Goal: Task Accomplishment & Management: Use online tool/utility

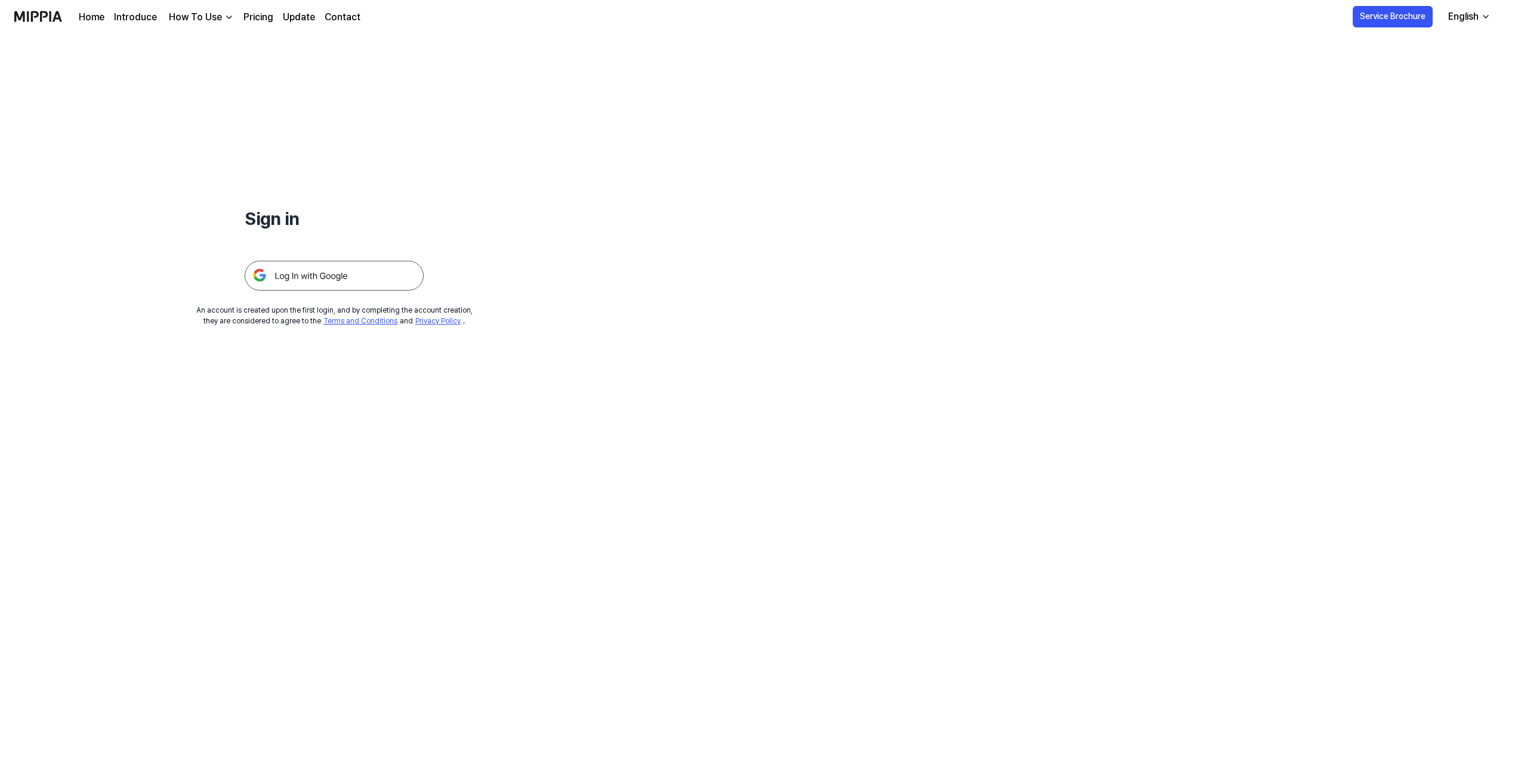
click at [768, 205] on div "Sign in An account is created upon the first login, and by completing the accou…" at bounding box center [759, 408] width 1518 height 751
click at [355, 277] on img at bounding box center [334, 275] width 179 height 30
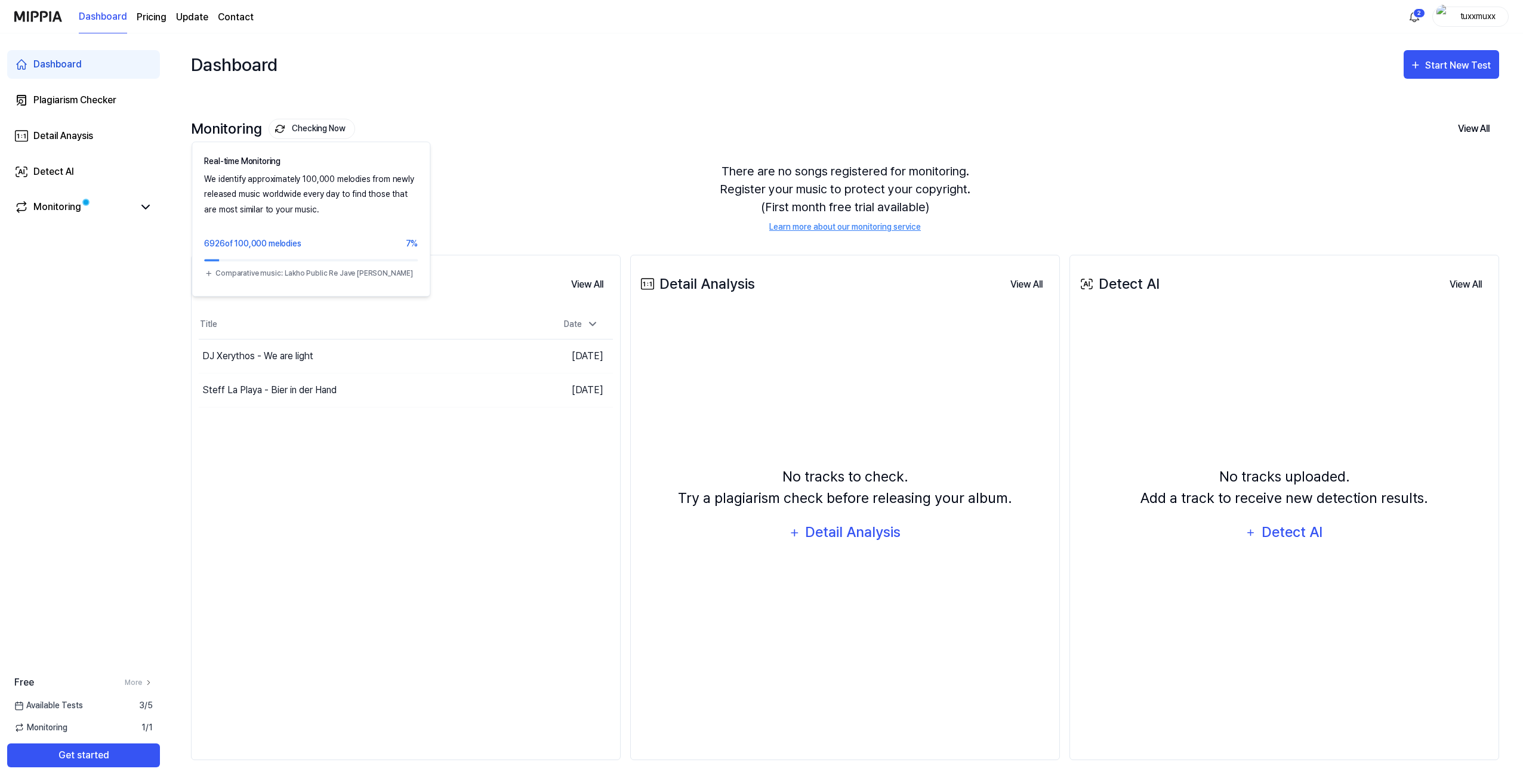
click at [293, 129] on button "Checking Now" at bounding box center [312, 129] width 86 height 21
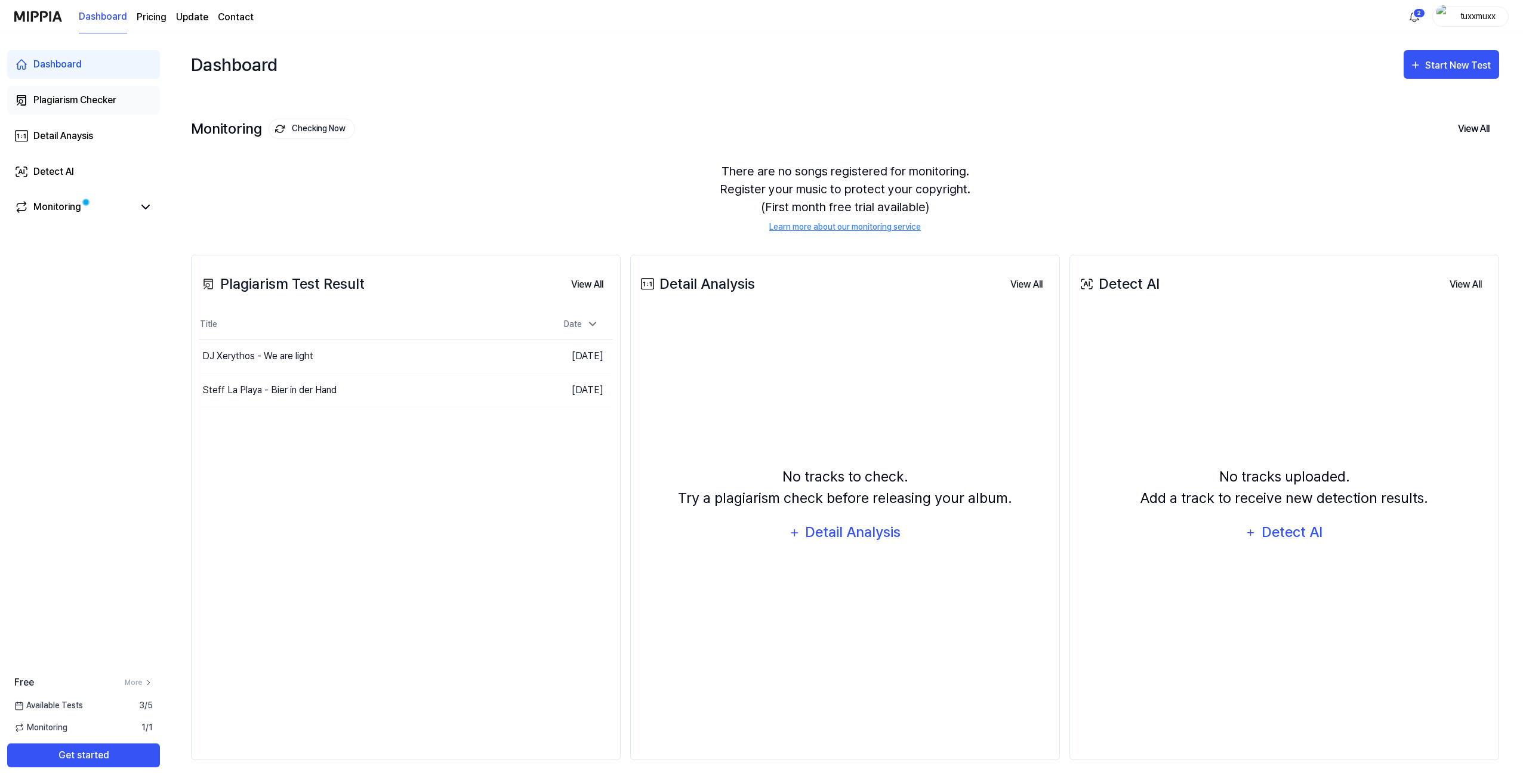
click at [92, 102] on div "Plagiarism Checker" at bounding box center [74, 100] width 83 height 15
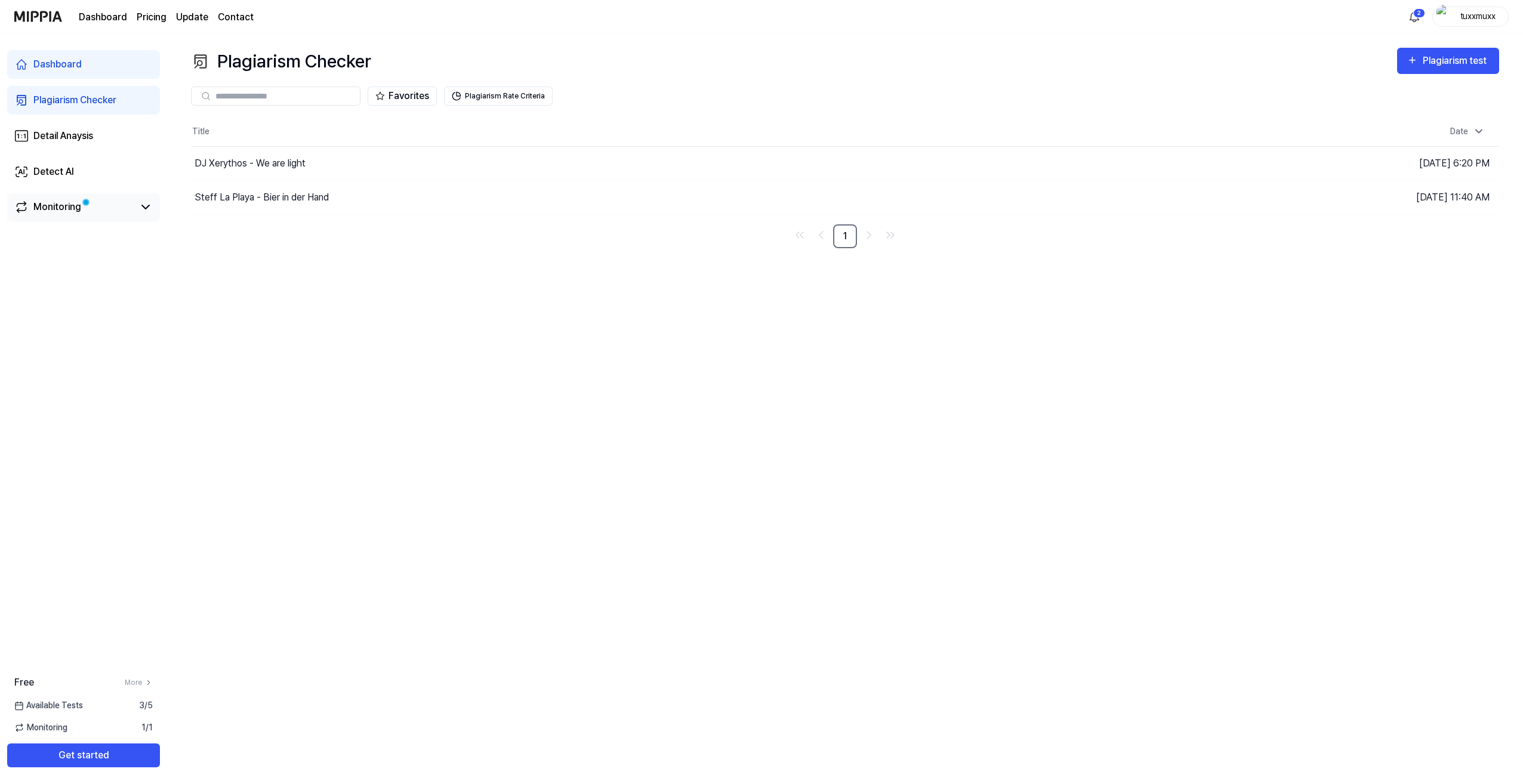
click at [49, 212] on div "Monitoring" at bounding box center [57, 207] width 48 height 15
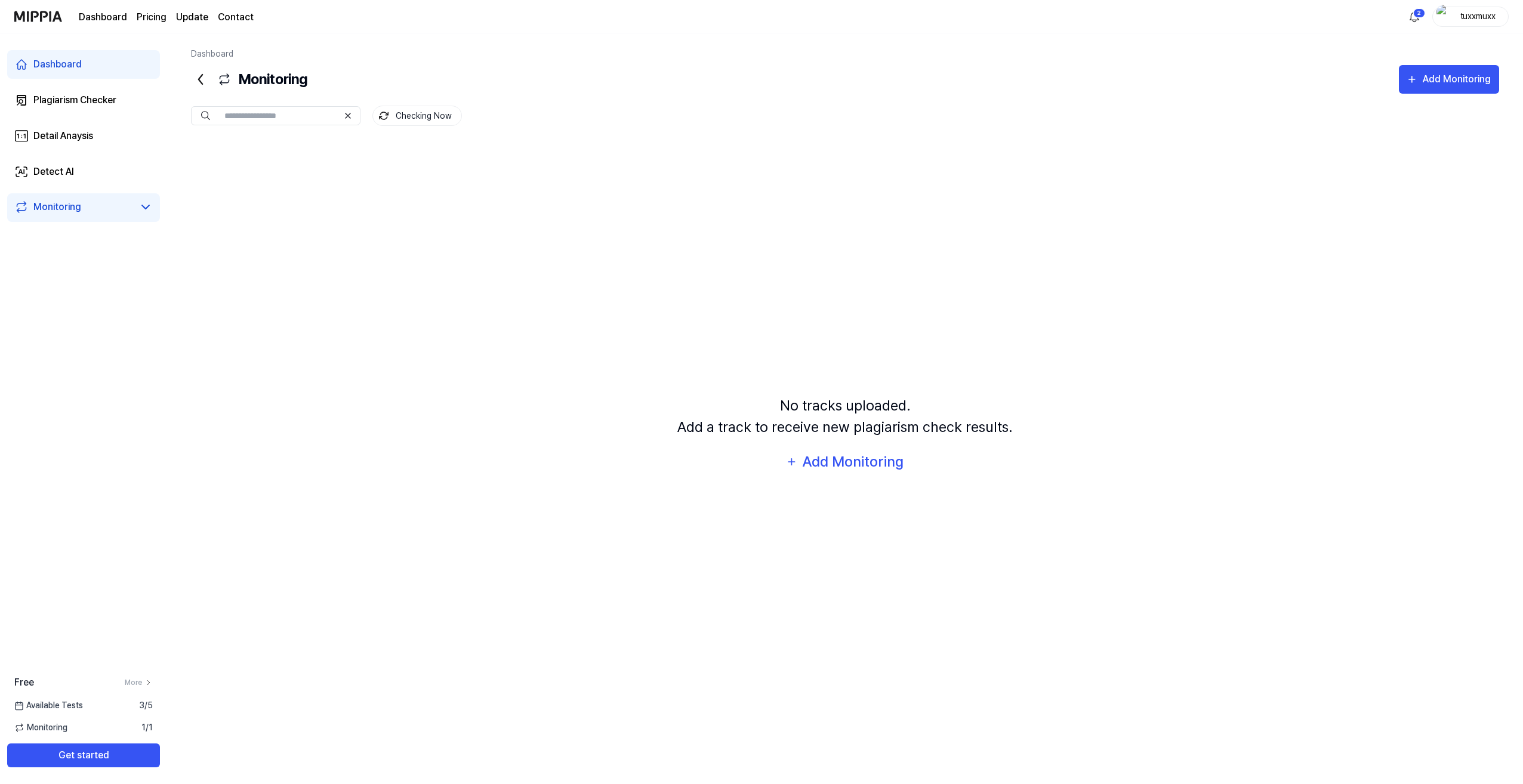
click at [66, 66] on div "Dashboard" at bounding box center [57, 65] width 49 height 15
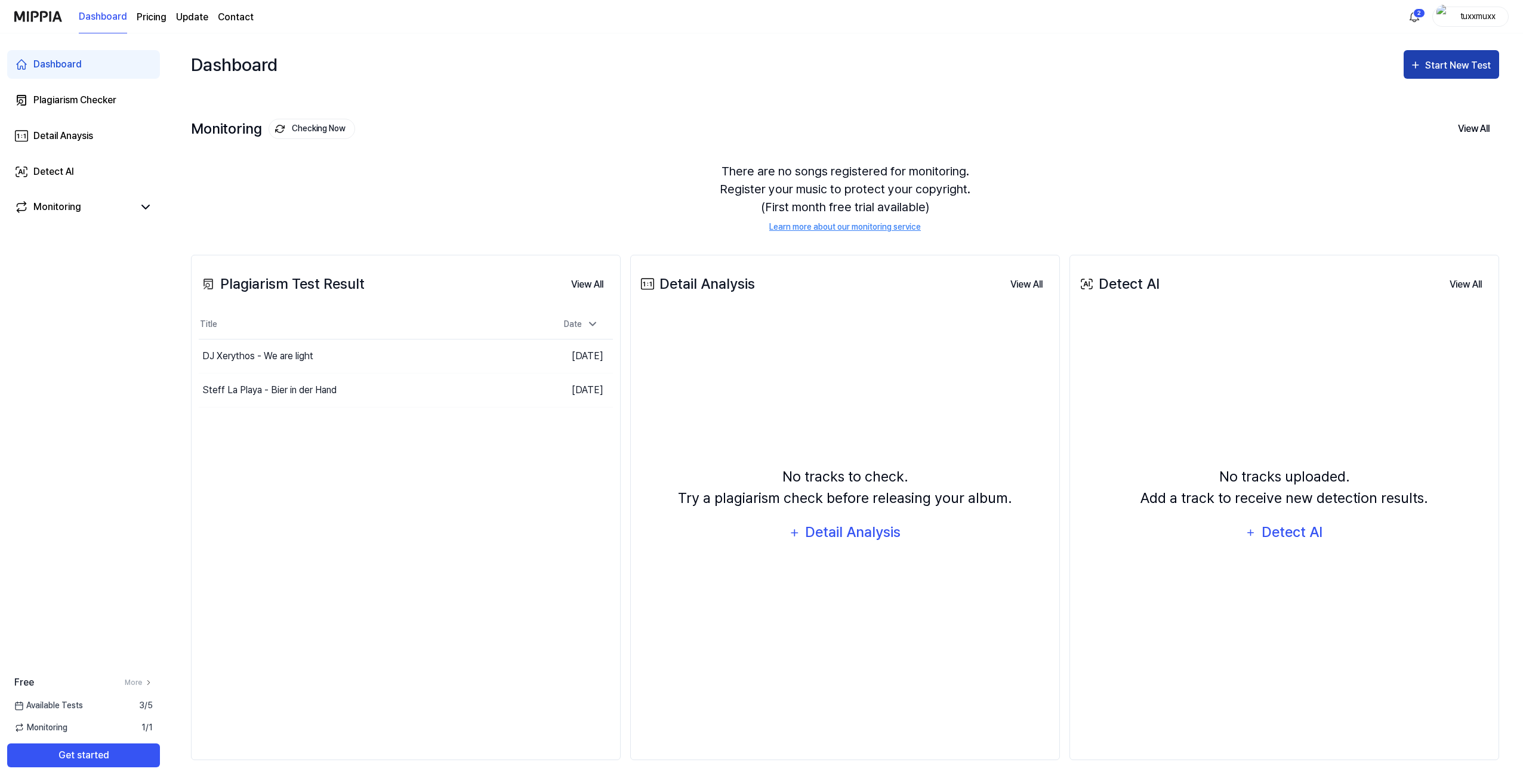
click at [1424, 67] on div "Start New Test" at bounding box center [1451, 65] width 84 height 15
click at [1407, 104] on div "Plagiarism test" at bounding box center [1437, 102] width 104 height 15
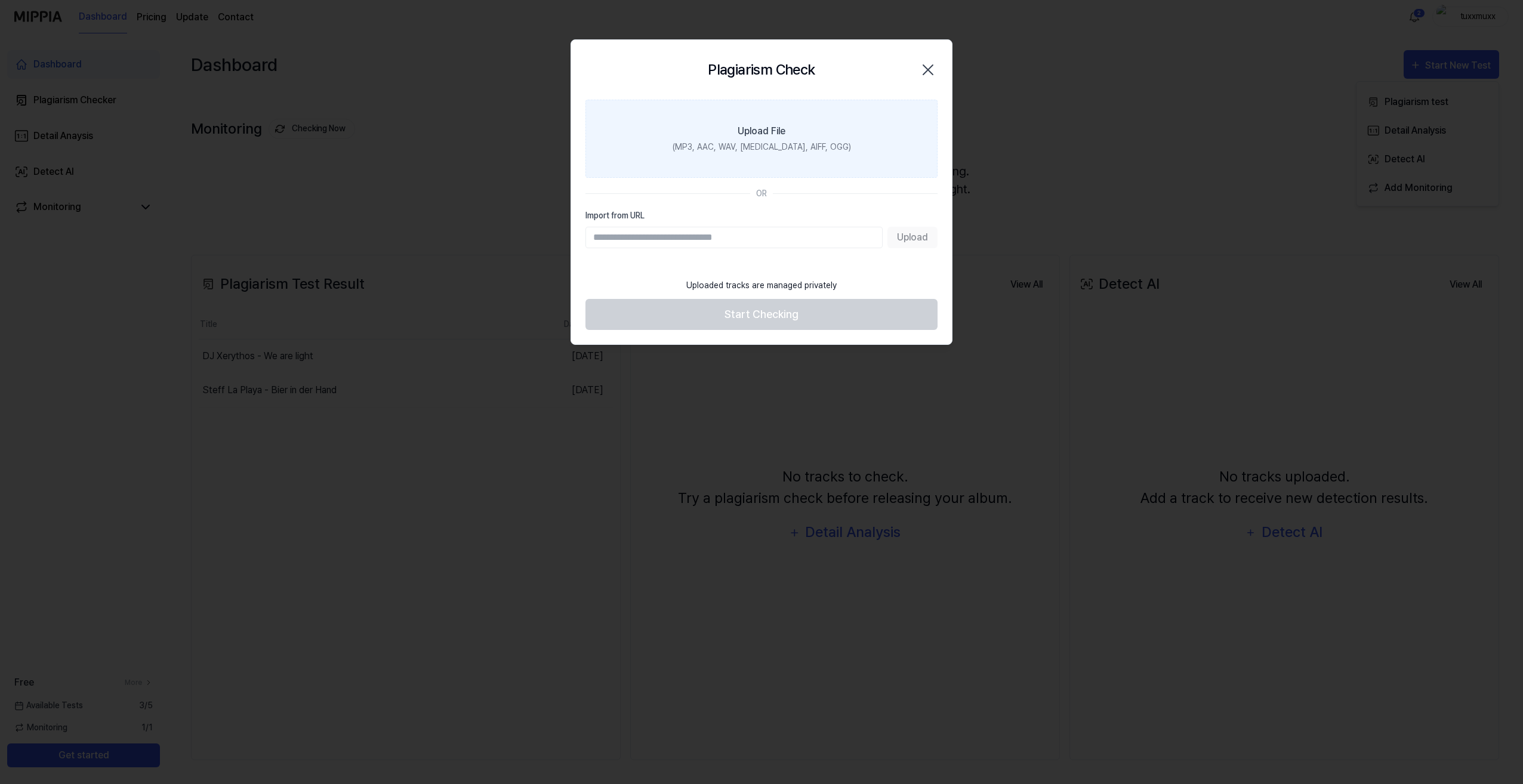
click at [773, 136] on div "Upload File" at bounding box center [762, 132] width 48 height 15
click at [0, 0] on input "Upload File (MP3, AAC, WAV, [MEDICAL_DATA], AIFF, OGG)" at bounding box center [0, 0] width 0 height 0
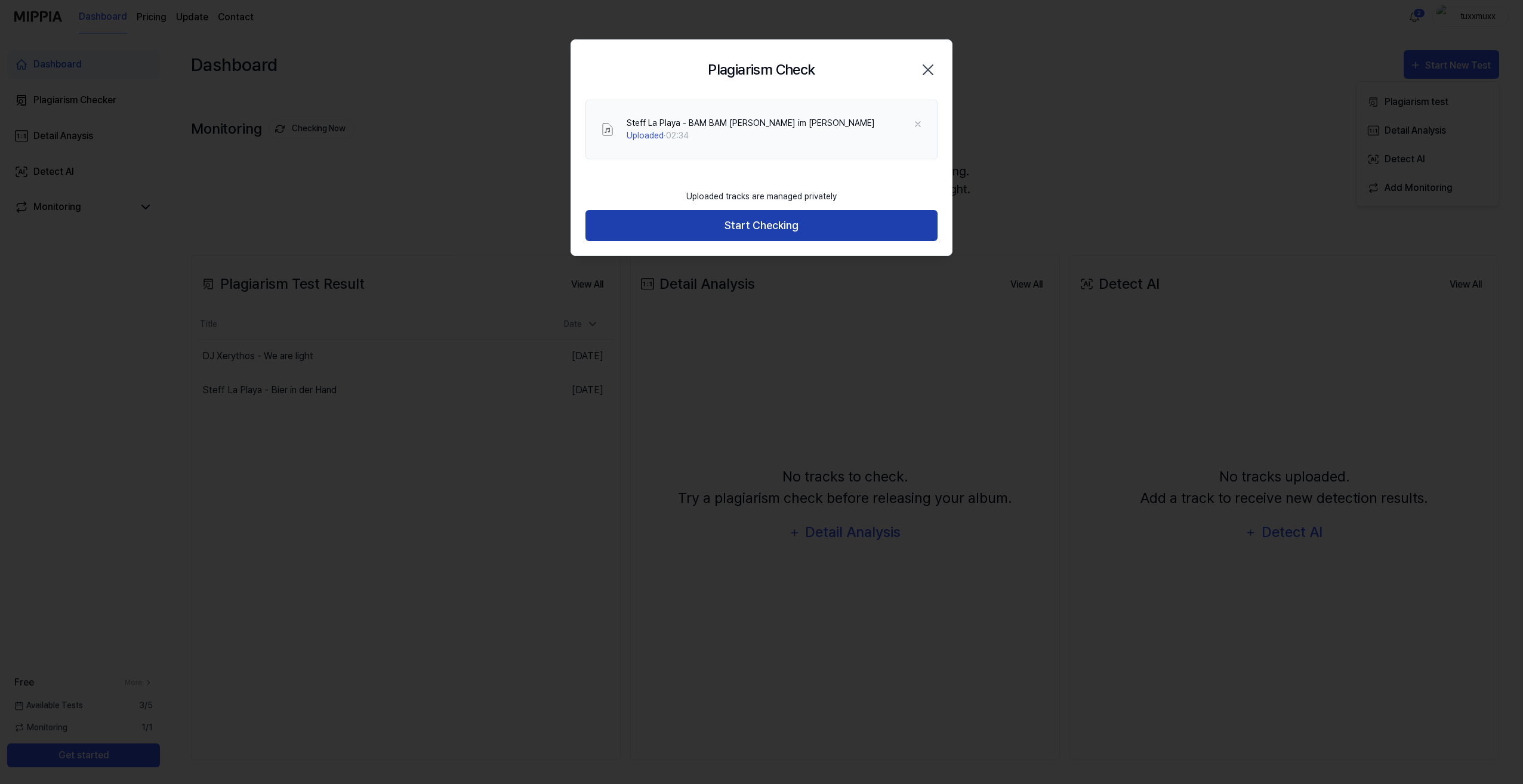
click at [750, 223] on button "Start Checking" at bounding box center [761, 226] width 352 height 32
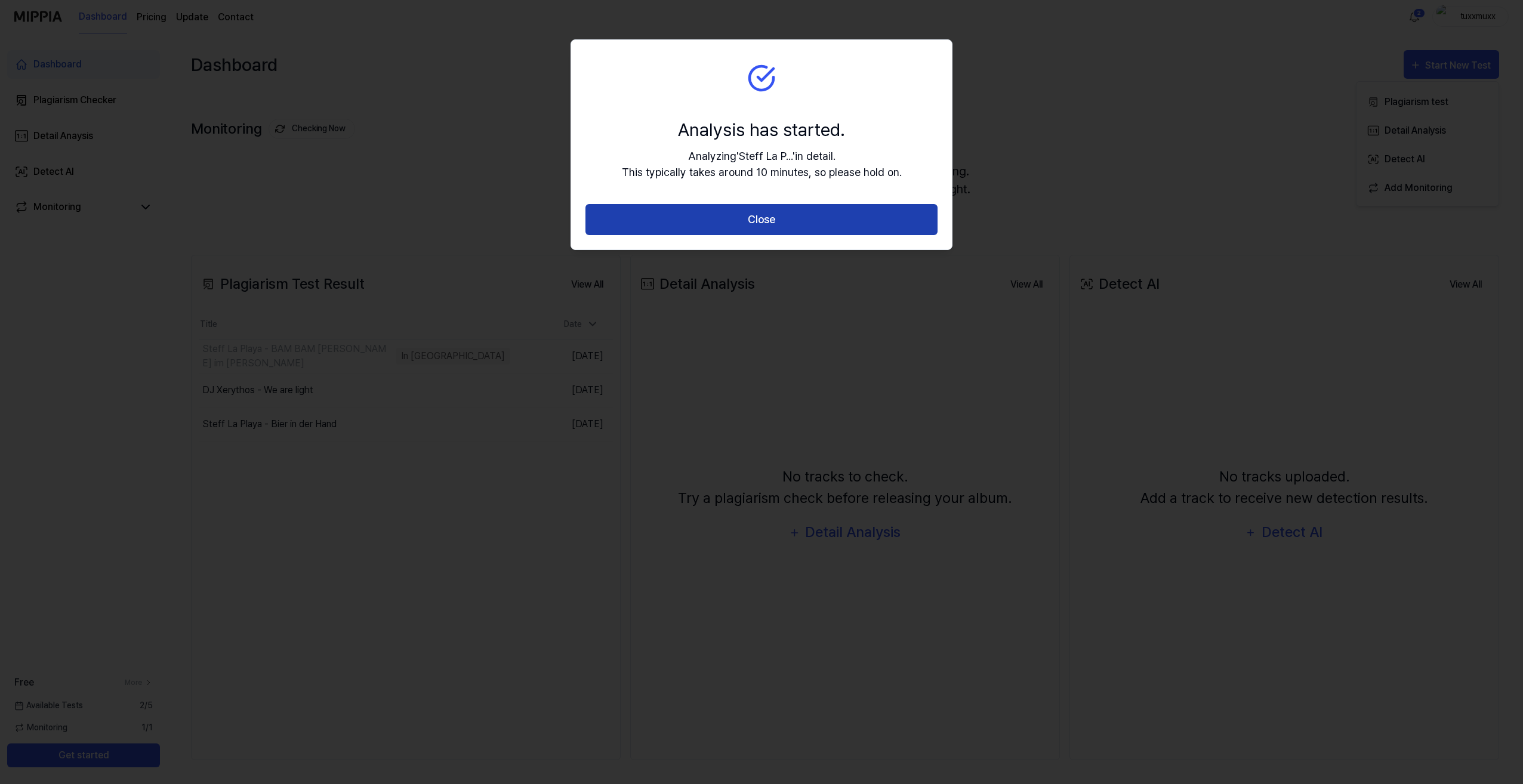
click at [763, 217] on button "Close" at bounding box center [761, 220] width 352 height 32
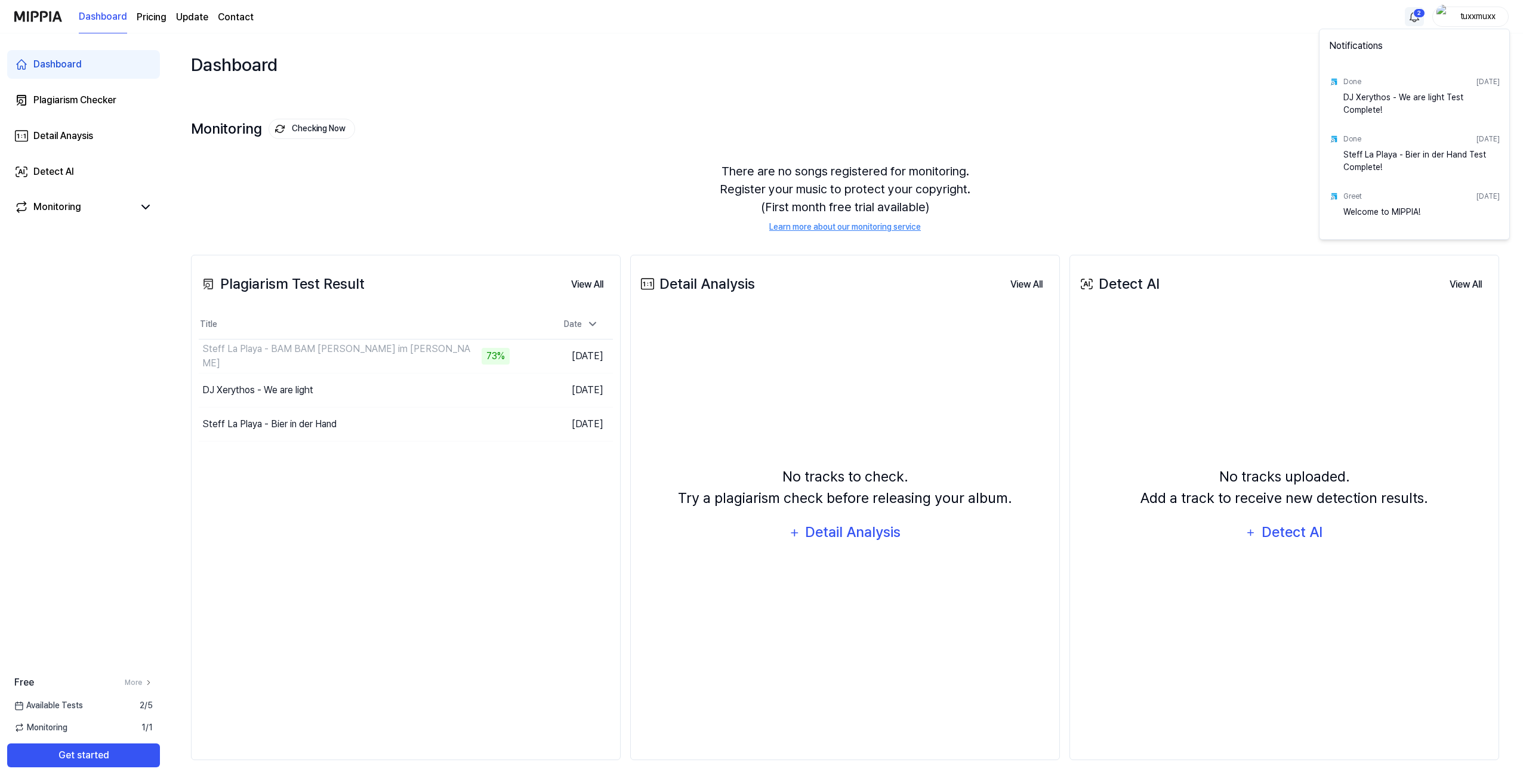
click at [1413, 21] on html "Dashboard Pricing Update Contact 2 tuxxmuxx Dashboard Plagiarism Checker Detail…" at bounding box center [762, 392] width 1523 height 784
click at [1125, 50] on html "Dashboard Pricing Update Contact tuxxmuxx Dashboard Plagiarism Checker Detail A…" at bounding box center [762, 392] width 1523 height 784
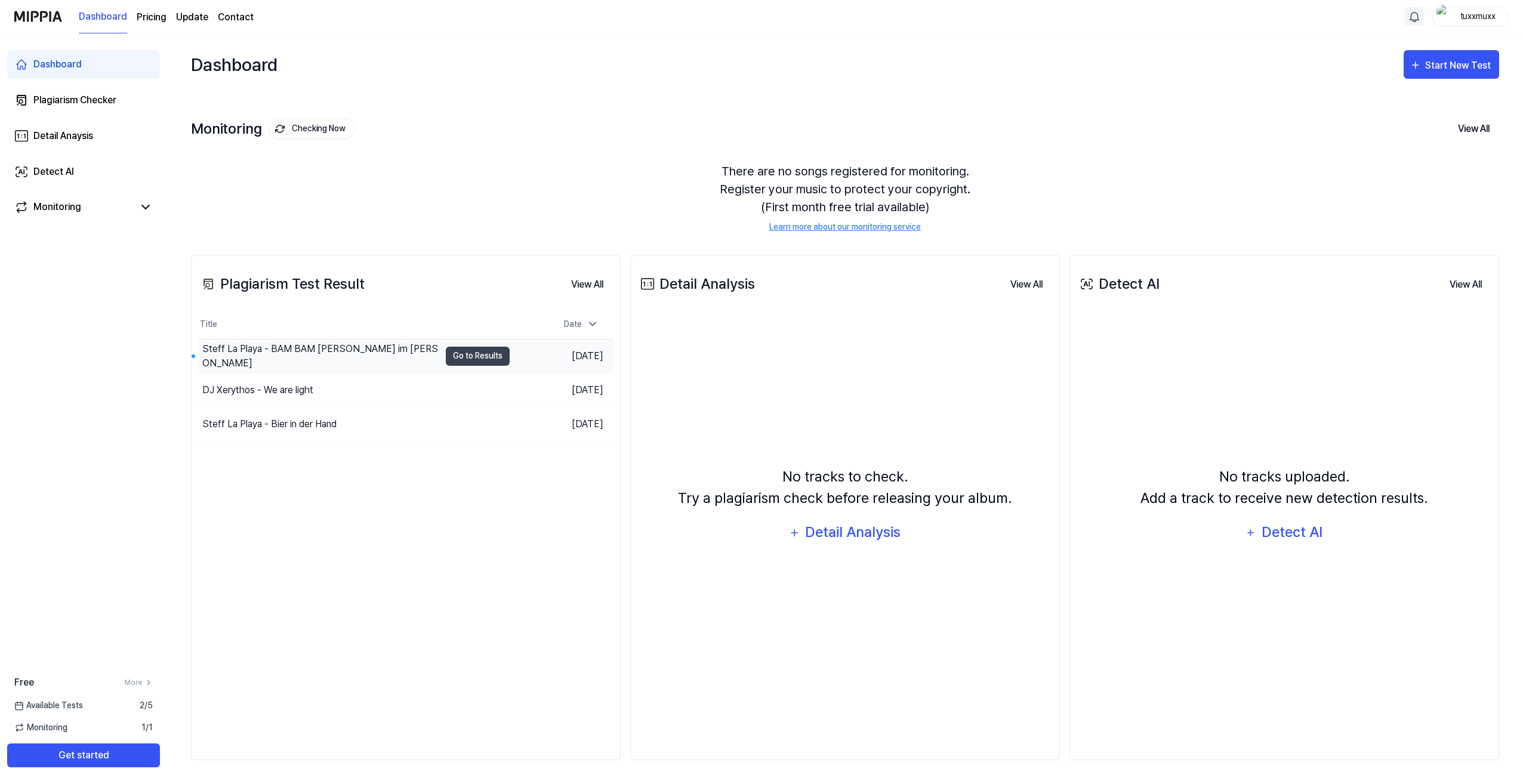
click at [371, 360] on div "Steff La Playa - BAM BAM [PERSON_NAME] im [PERSON_NAME]" at bounding box center [319, 356] width 241 height 33
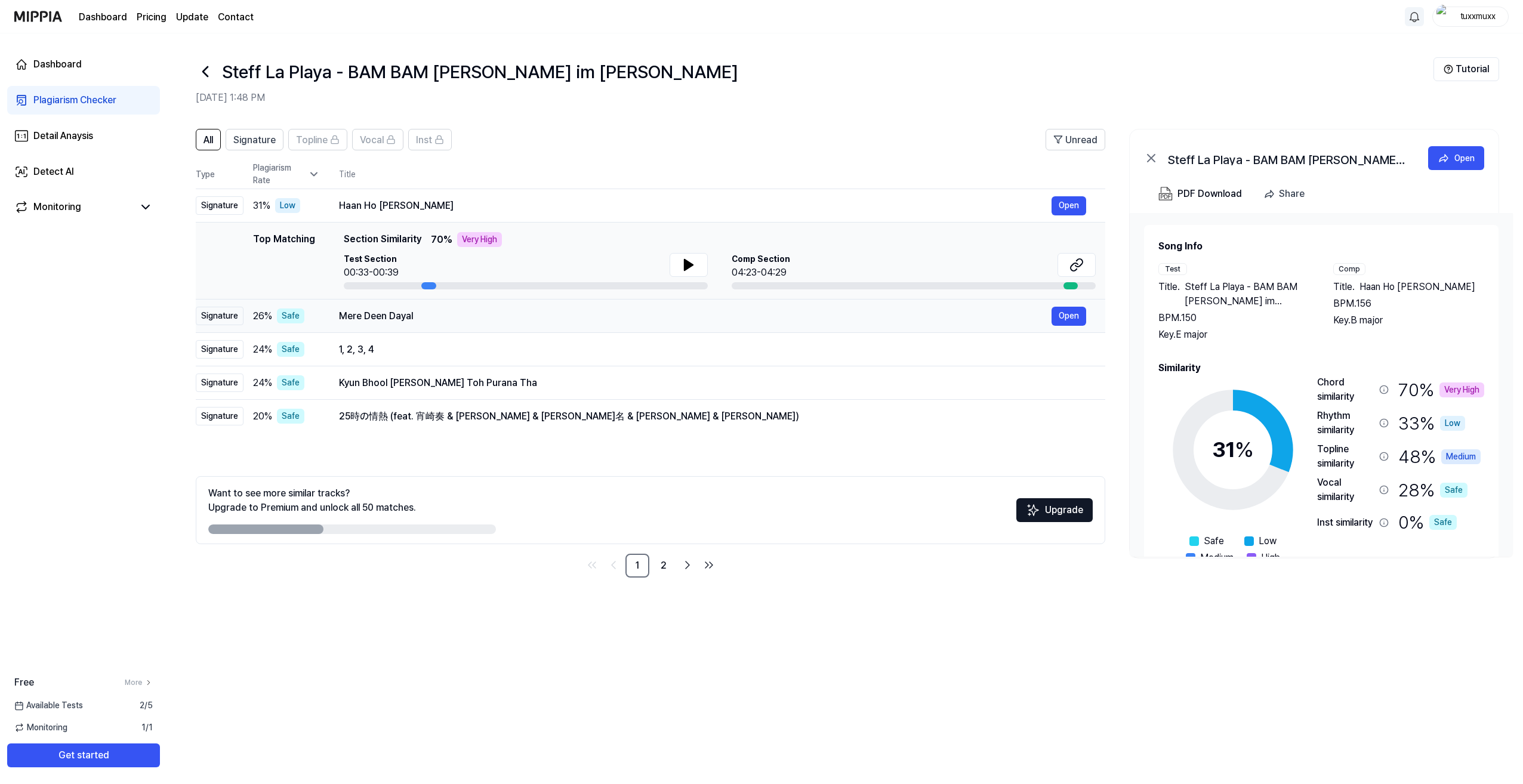
click at [427, 325] on div "Mere Deen Dayal Open" at bounding box center [712, 316] width 747 height 19
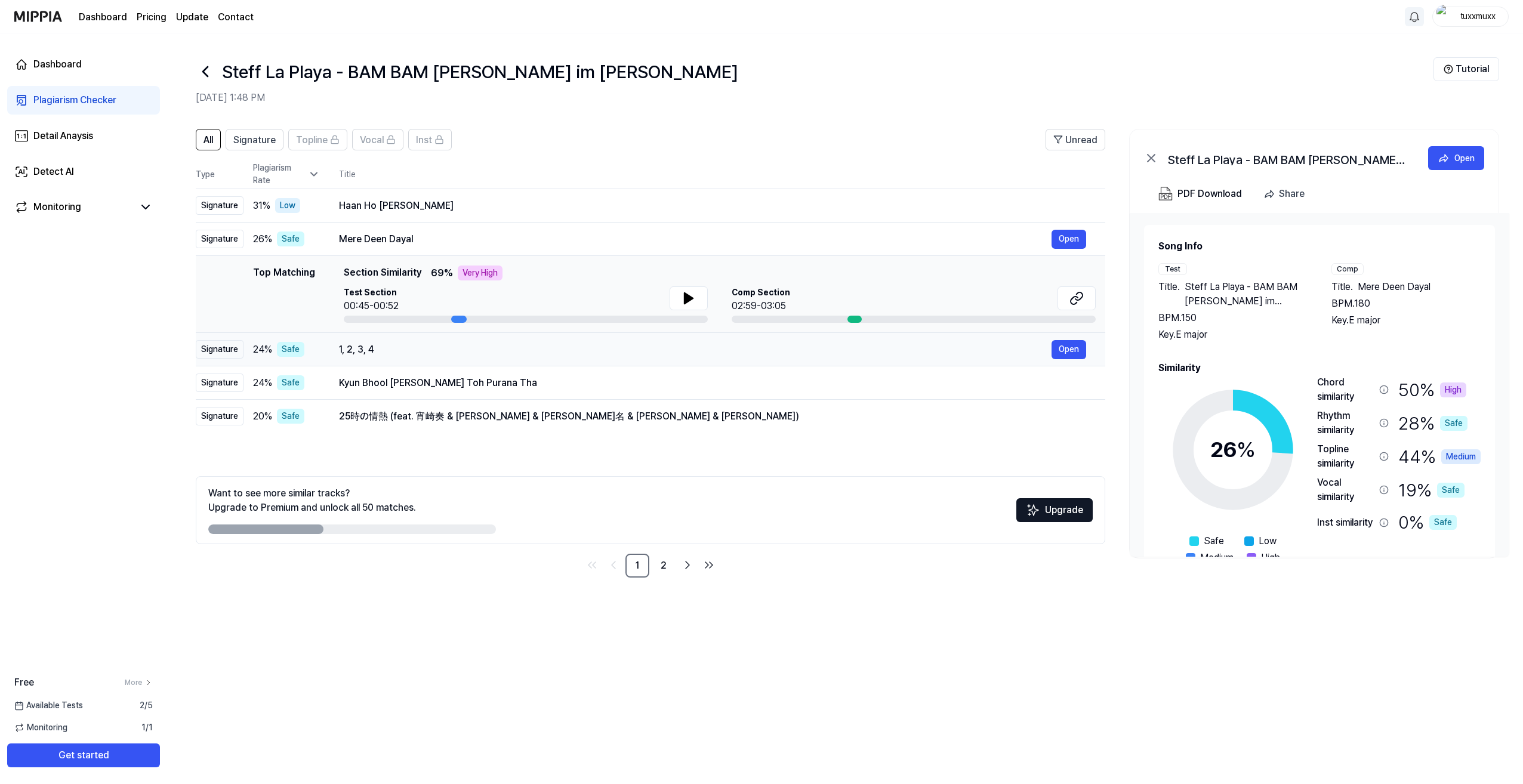
click at [421, 346] on div "1, 2, 3, 4" at bounding box center [695, 350] width 712 height 15
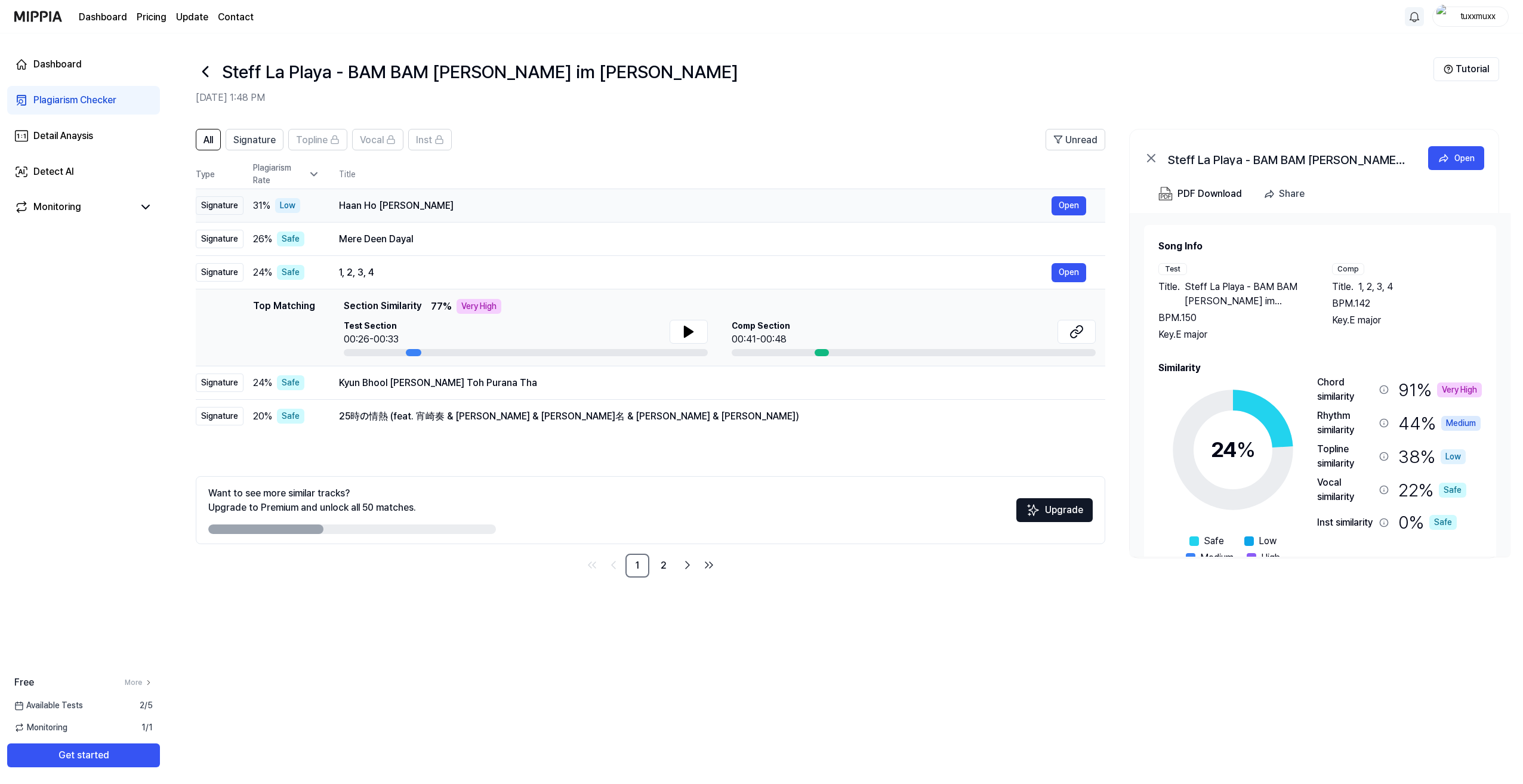
click at [426, 205] on div "Haan Ho [PERSON_NAME]" at bounding box center [695, 206] width 712 height 15
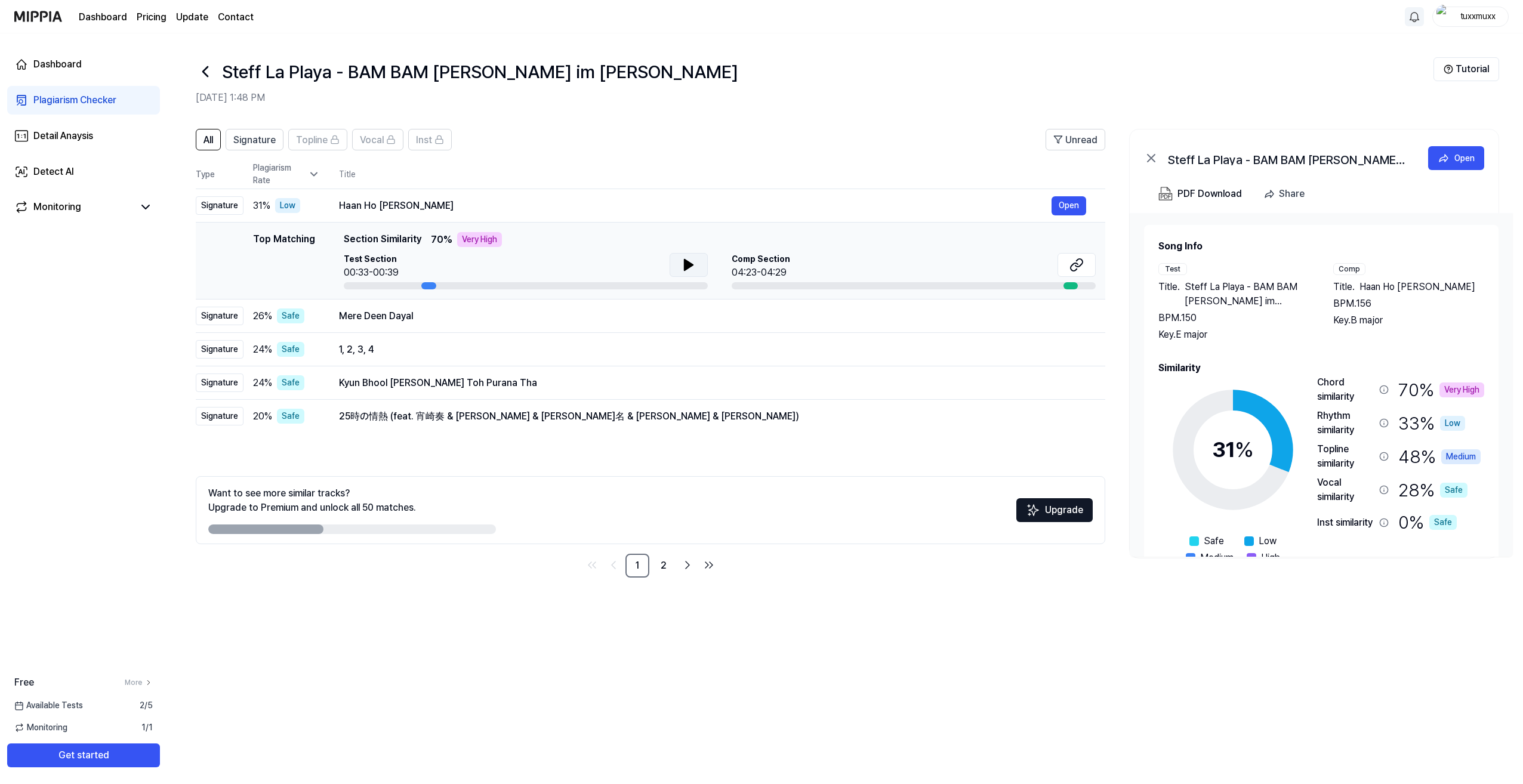
click at [688, 258] on icon at bounding box center [689, 265] width 15 height 15
click at [1082, 270] on icon at bounding box center [1077, 265] width 15 height 15
click at [443, 316] on div "Mere Deen Dayal" at bounding box center [695, 317] width 712 height 15
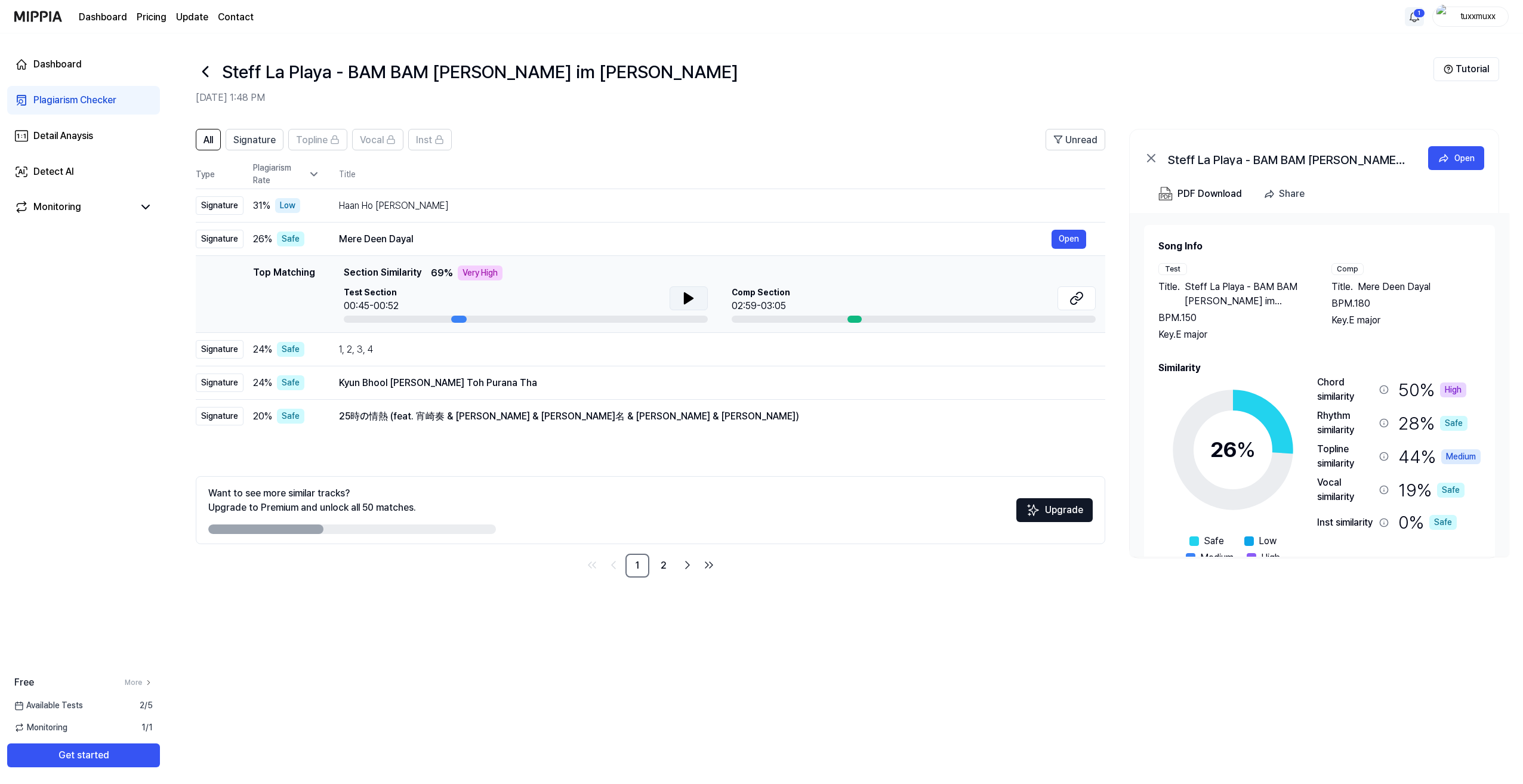
click at [684, 295] on icon at bounding box center [688, 299] width 9 height 11
click at [1073, 293] on icon at bounding box center [1077, 299] width 15 height 15
click at [392, 353] on div "1, 2, 3, 4" at bounding box center [695, 350] width 712 height 15
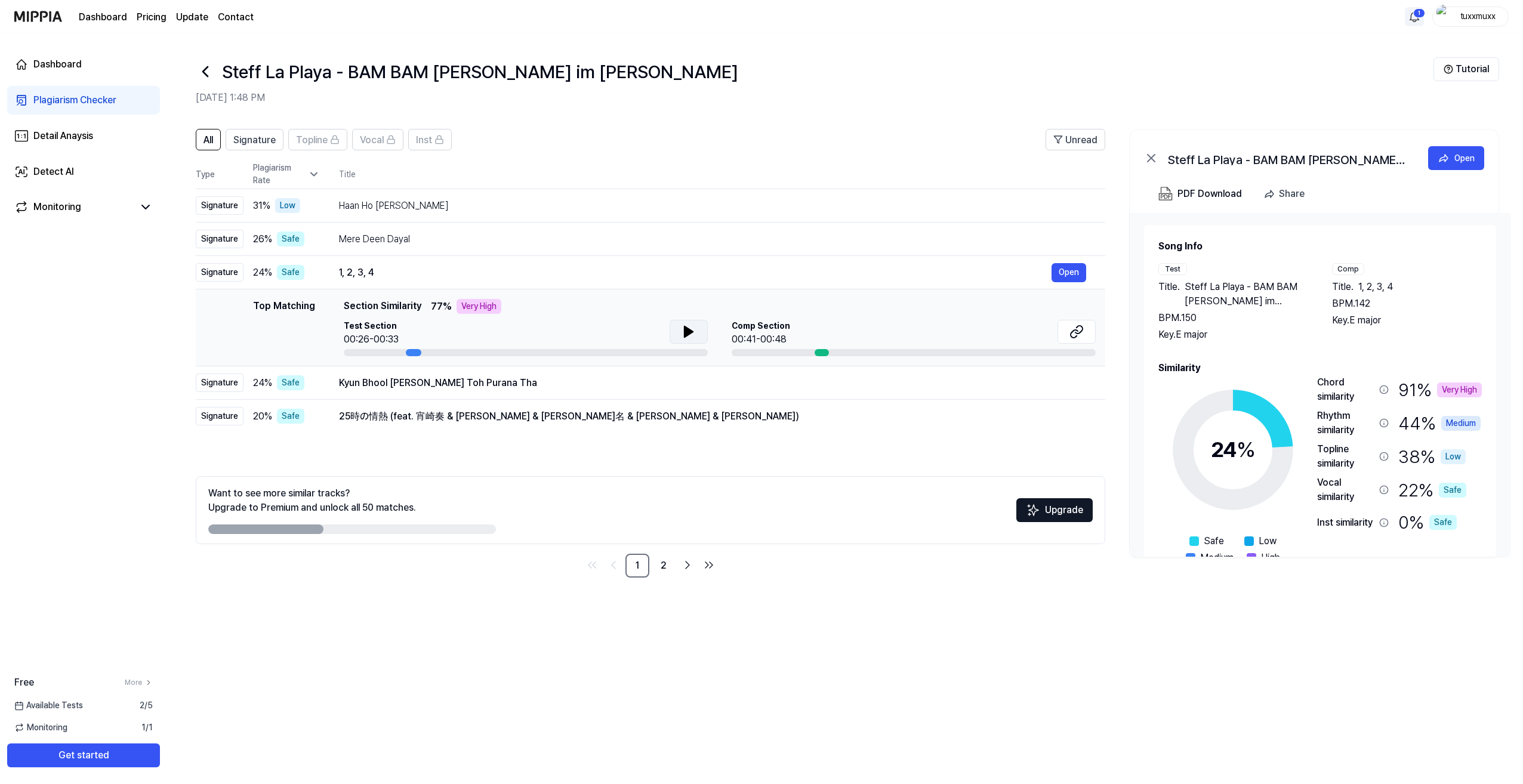
click at [670, 329] on button at bounding box center [688, 332] width 38 height 24
click at [688, 330] on icon at bounding box center [689, 332] width 15 height 15
click at [1085, 332] on button at bounding box center [1076, 332] width 38 height 24
click at [434, 384] on div "Kyun Bhool [PERSON_NAME] Toh Purana Tha" at bounding box center [695, 383] width 712 height 15
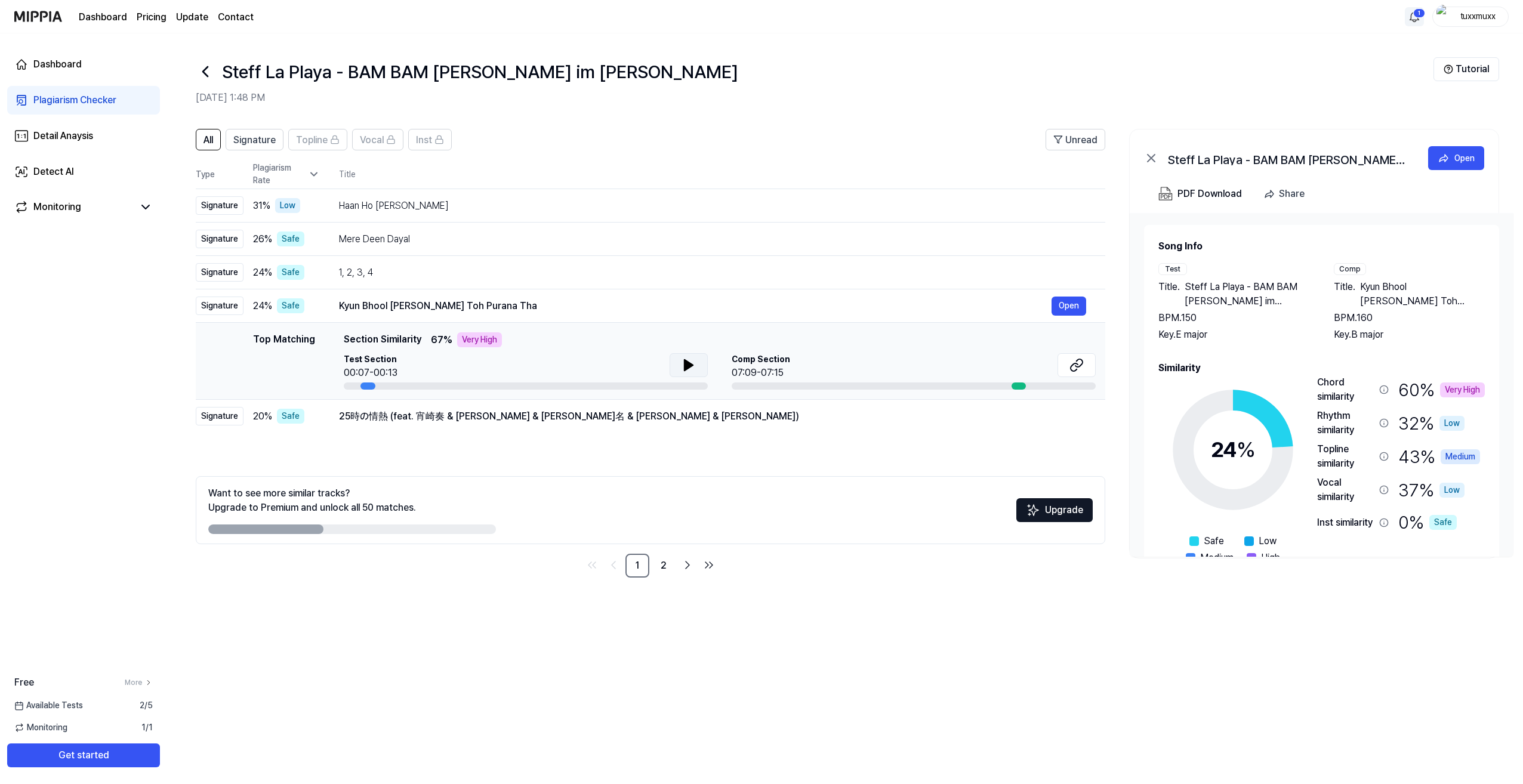
click at [697, 366] on button at bounding box center [688, 365] width 38 height 24
click at [690, 366] on icon at bounding box center [691, 365] width 3 height 9
click at [655, 561] on link "2" at bounding box center [664, 566] width 24 height 24
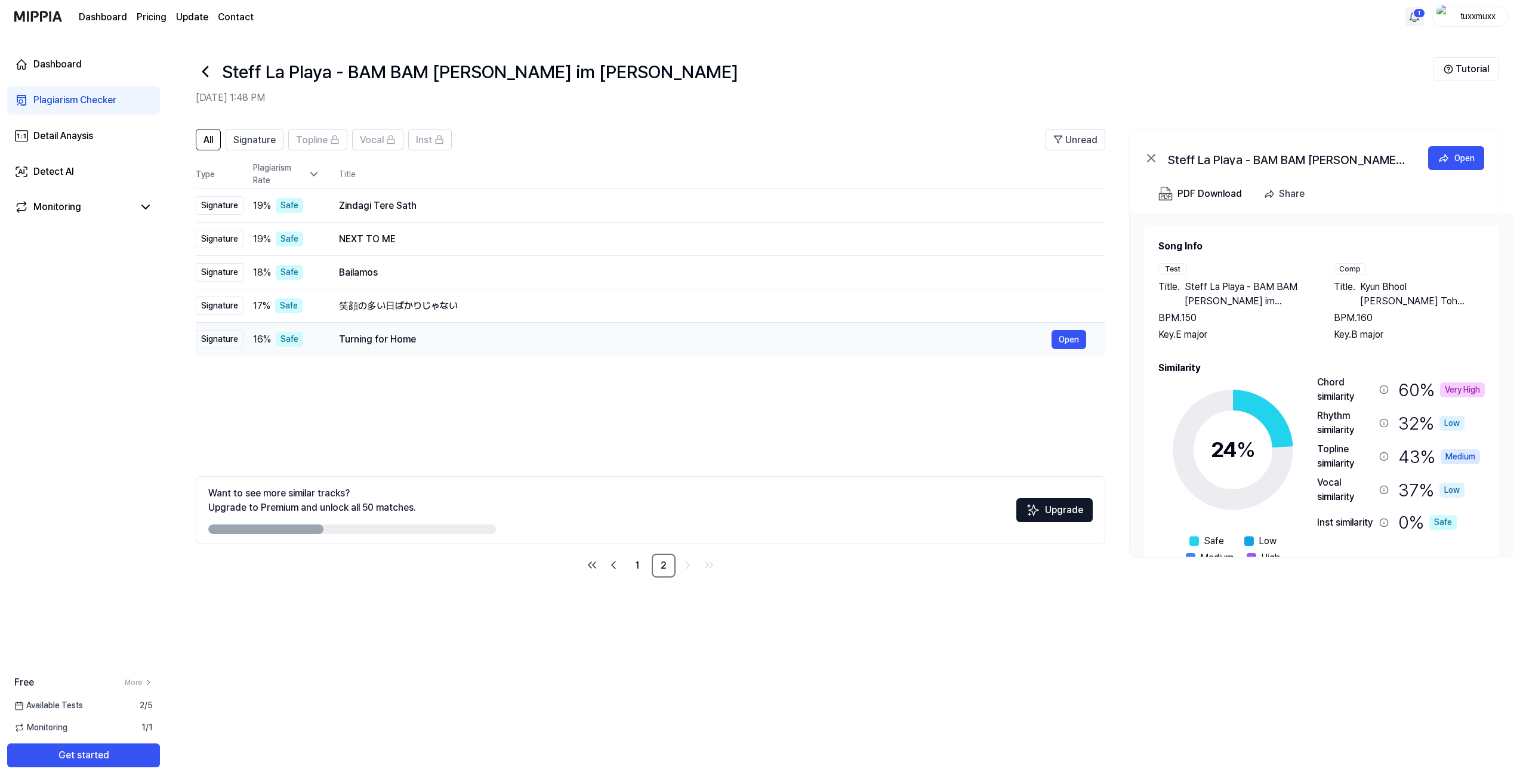
click at [452, 338] on div "Turning for Home" at bounding box center [695, 340] width 712 height 15
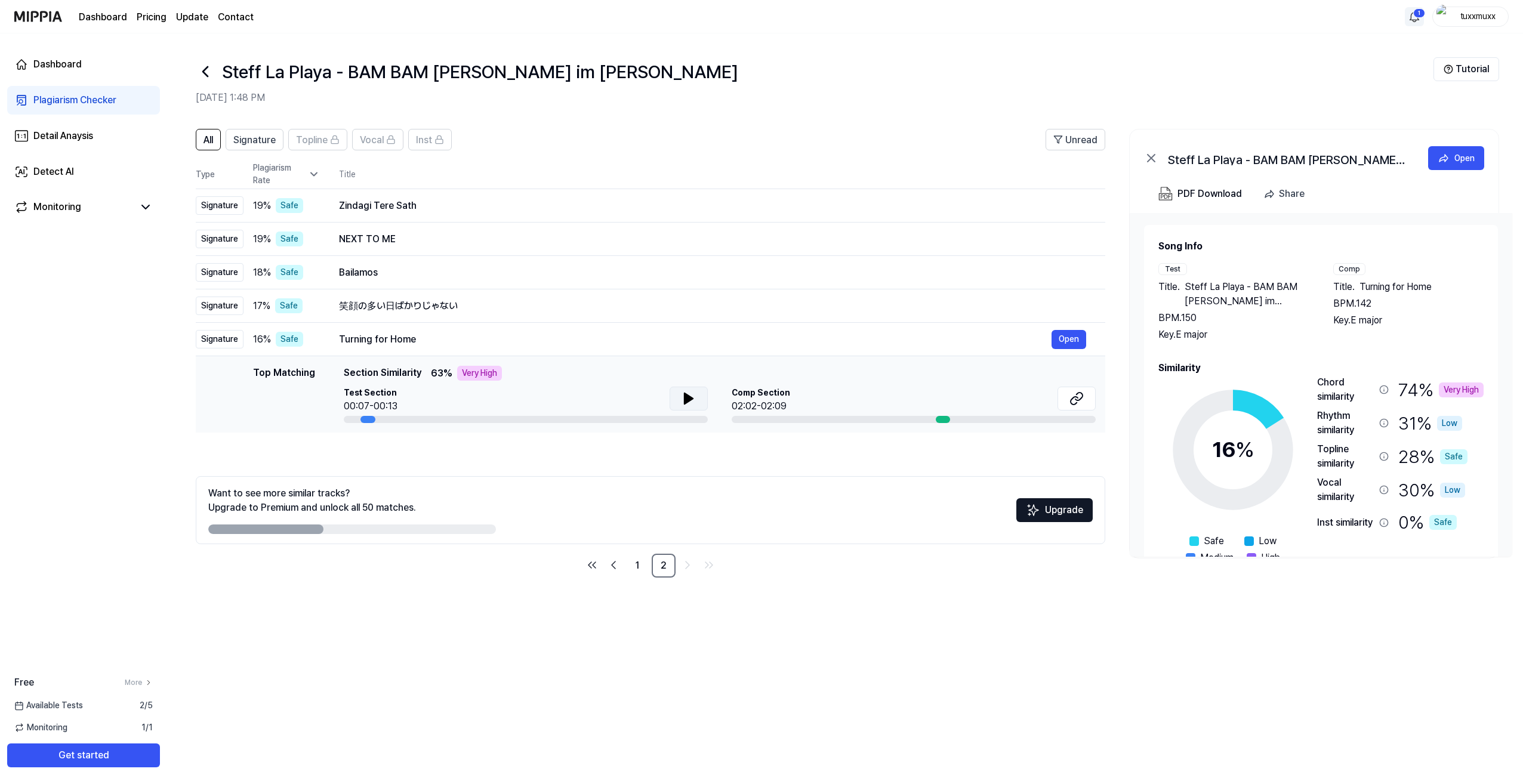
click at [688, 392] on icon at bounding box center [689, 399] width 15 height 15
click at [686, 392] on icon at bounding box center [689, 399] width 15 height 15
click at [1055, 388] on div "Comp Section 02:02-02:09" at bounding box center [913, 400] width 364 height 27
click at [1061, 390] on button at bounding box center [1076, 398] width 38 height 24
click at [457, 237] on div "NEXT TO ME" at bounding box center [695, 239] width 712 height 15
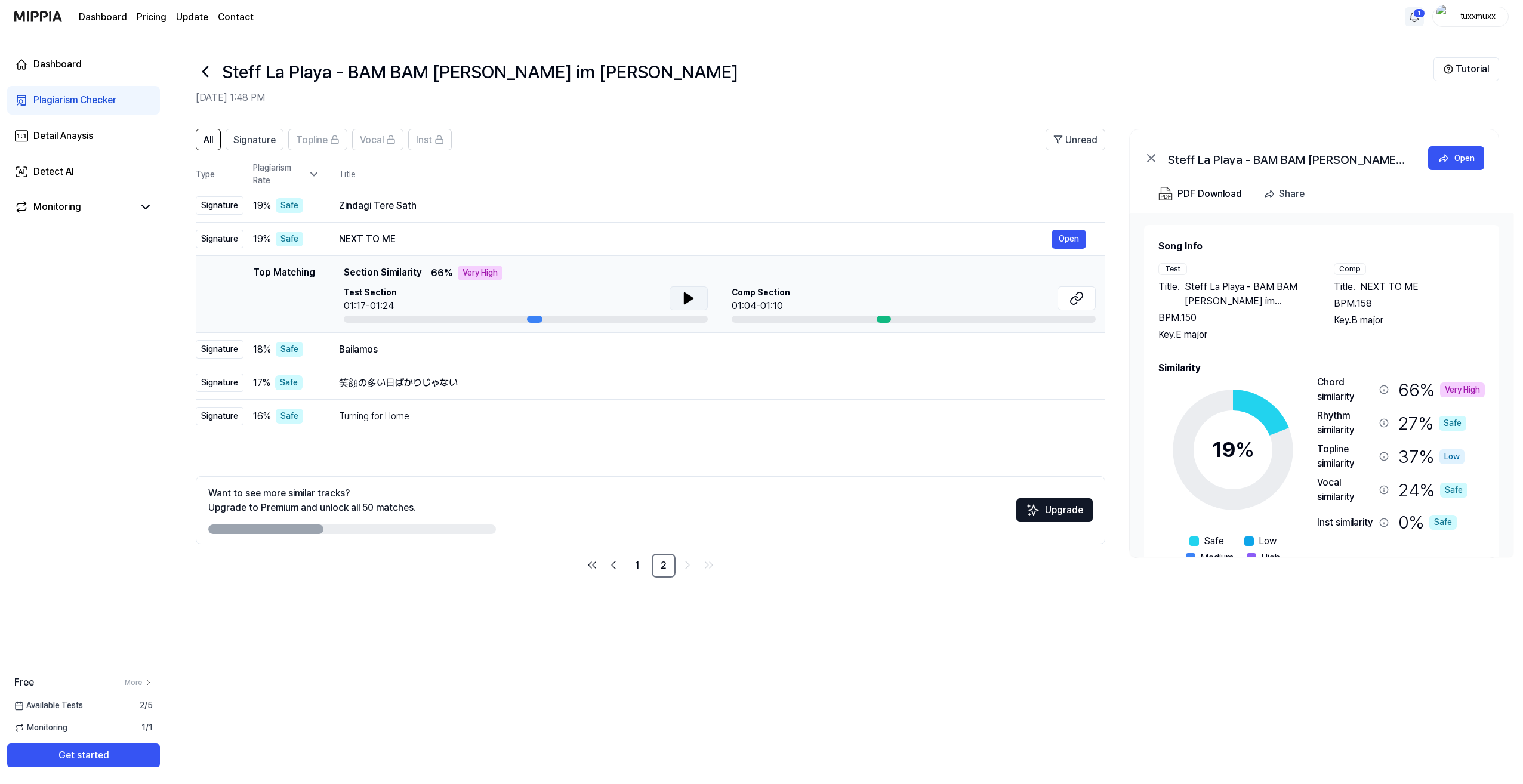
click at [692, 305] on icon at bounding box center [689, 299] width 15 height 15
click at [685, 293] on icon at bounding box center [686, 298] width 3 height 9
click at [1081, 301] on icon at bounding box center [1077, 299] width 15 height 15
drag, startPoint x: 206, startPoint y: 136, endPoint x: 214, endPoint y: 137, distance: 8.1
click at [208, 136] on span "All" at bounding box center [208, 140] width 9 height 15
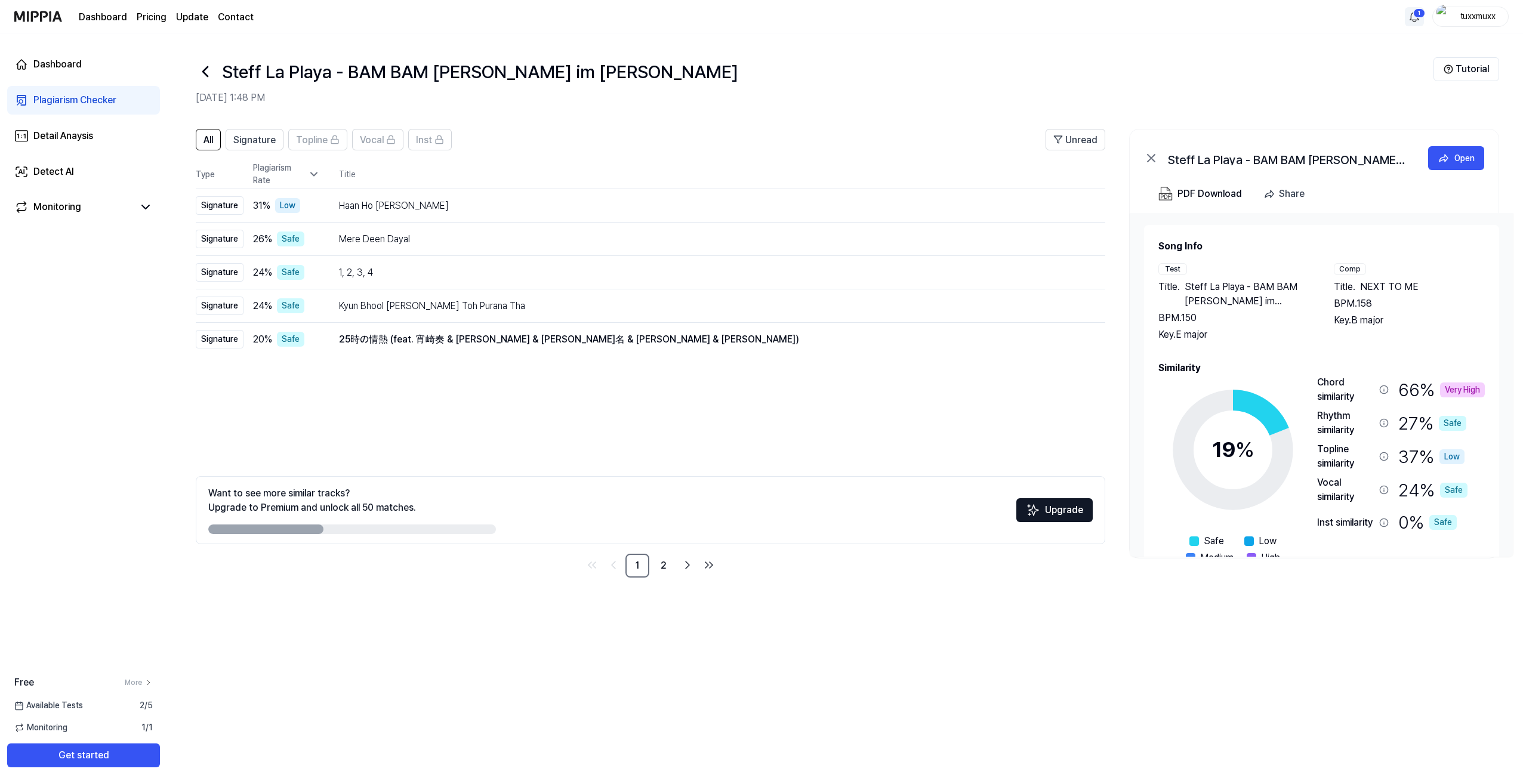
click at [425, 422] on div "All Signature Topline Vocal Inst Unread All Signature Topline Vocal Inst Type P…" at bounding box center [650, 353] width 909 height 449
click at [77, 135] on div "Detail Anaysis" at bounding box center [63, 136] width 60 height 15
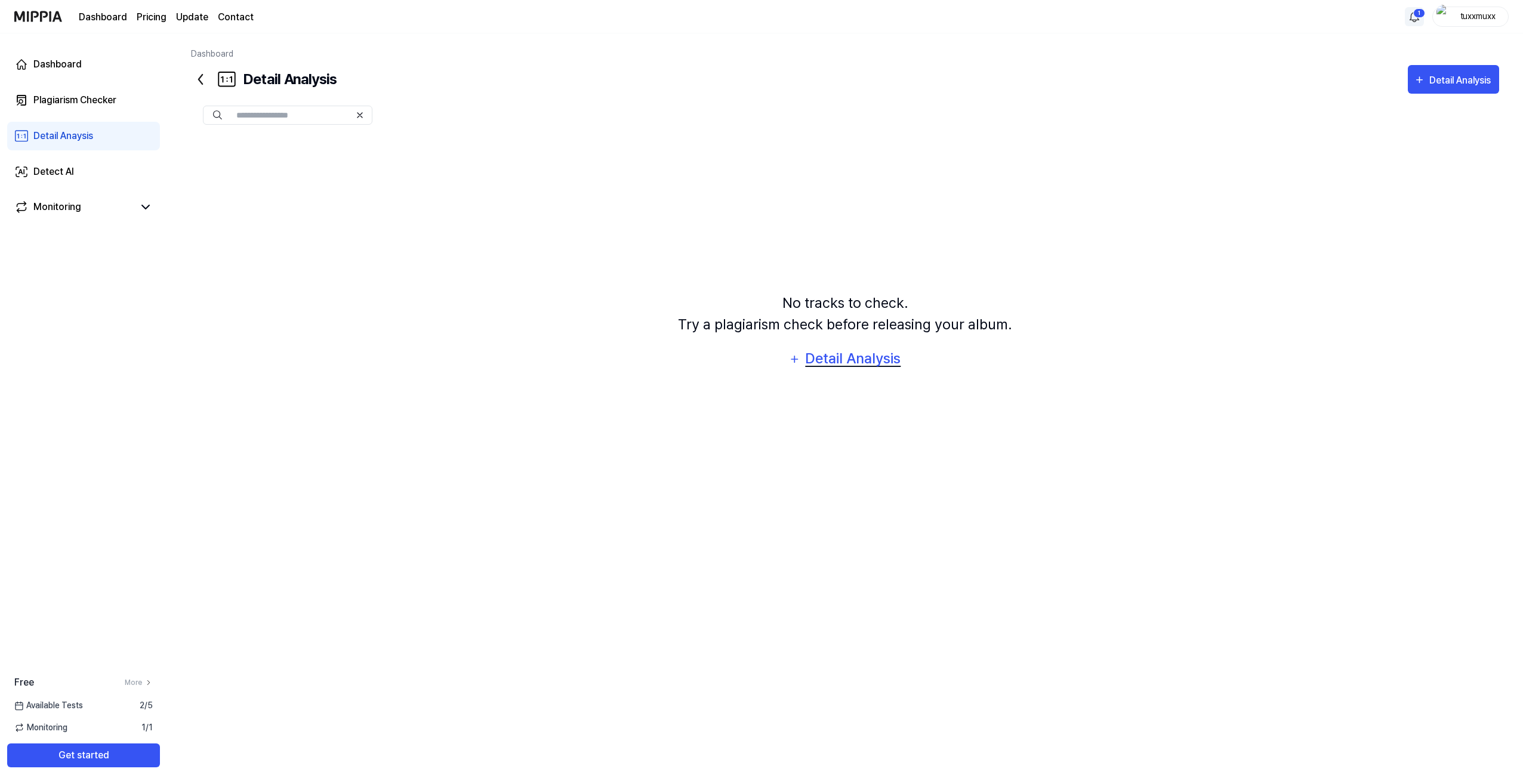
click at [820, 360] on div "Detail Analysis" at bounding box center [853, 358] width 97 height 23
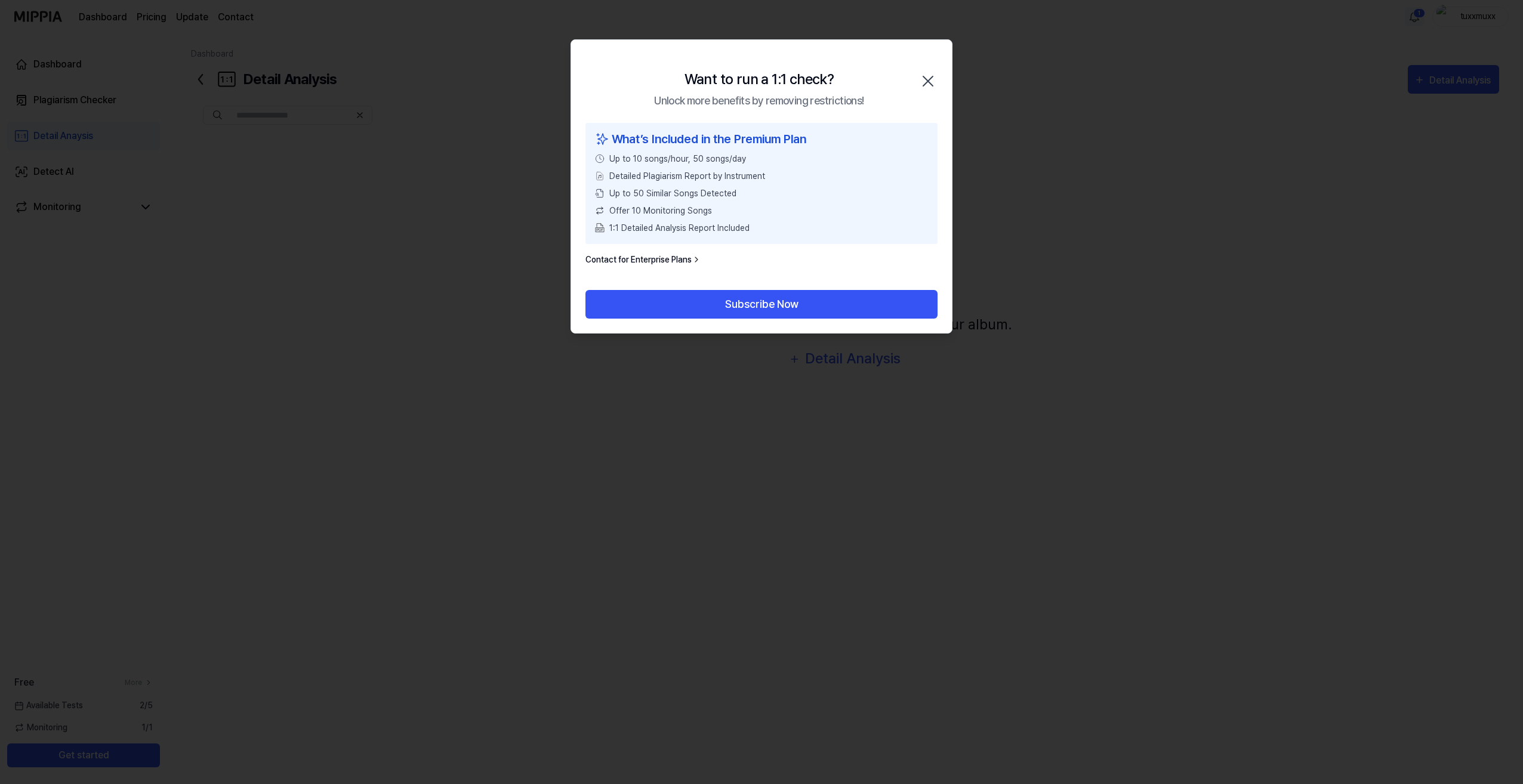
click at [927, 75] on icon "button" at bounding box center [928, 81] width 19 height 19
